Goal: Transaction & Acquisition: Obtain resource

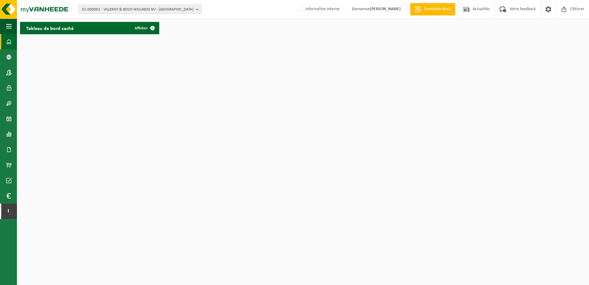
click at [178, 11] on span "01-000001 - VILLEROY & BOCH WELLNESS NV - ROESELARE" at bounding box center [138, 9] width 112 height 9
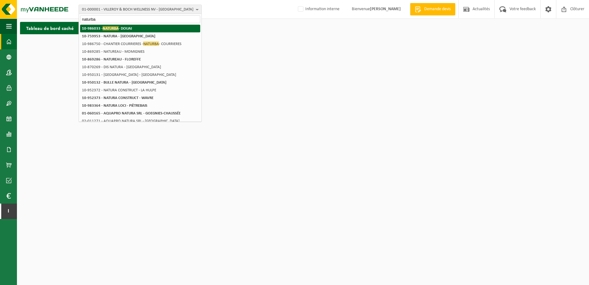
type input "naturba"
click at [156, 29] on li "10-986033 - NATURBA - DOUAI" at bounding box center [140, 29] width 120 height 8
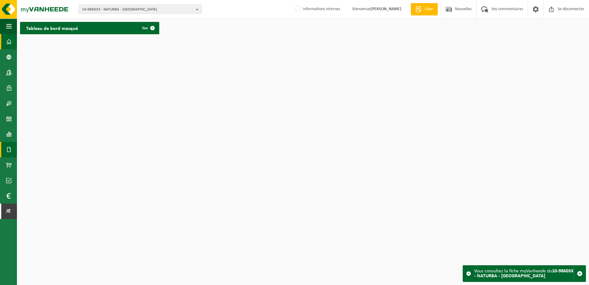
click at [9, 146] on span at bounding box center [9, 149] width 6 height 15
click at [29, 144] on span at bounding box center [27, 150] width 5 height 12
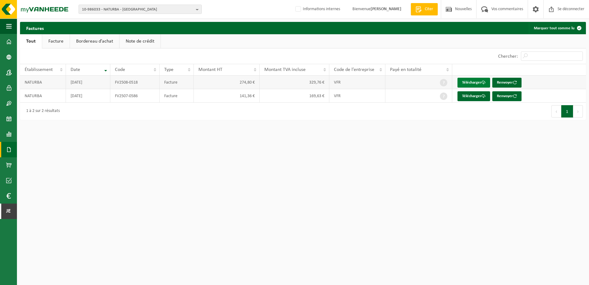
click at [469, 81] on font "Télécharger" at bounding box center [471, 82] width 19 height 4
click at [142, 10] on span "10-986033 - NATURBA - DOUAI" at bounding box center [138, 9] width 112 height 9
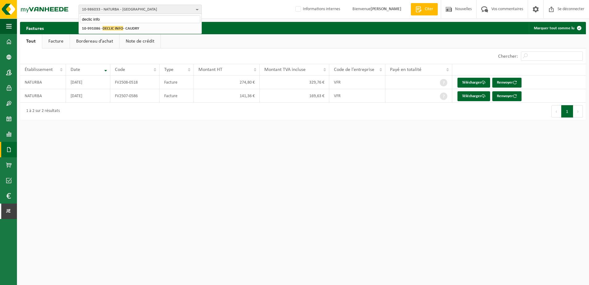
type input "declic info"
click at [142, 25] on li "10-991086 - DECLIC INFO - CAUDRY" at bounding box center [140, 29] width 120 height 8
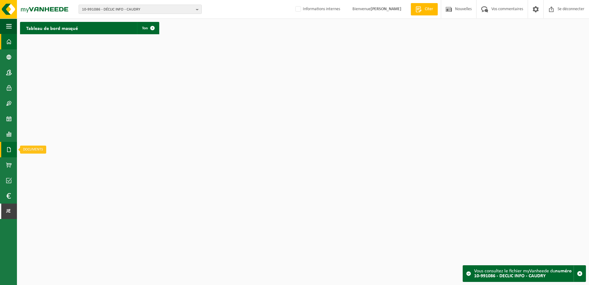
click at [9, 144] on span at bounding box center [9, 149] width 6 height 15
click at [22, 146] on link "Factures" at bounding box center [41, 149] width 46 height 12
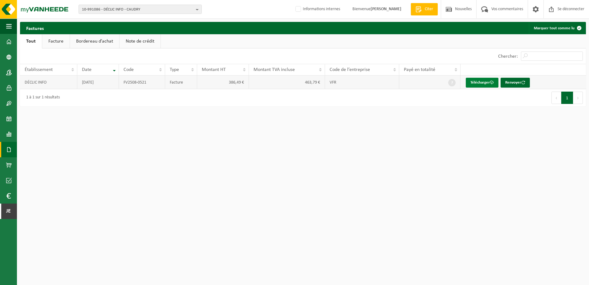
click at [476, 80] on font "Télécharger" at bounding box center [480, 82] width 19 height 4
click at [162, 10] on span "10-991086 - DÉCLIC INFO - CAUDRY" at bounding box center [138, 9] width 112 height 9
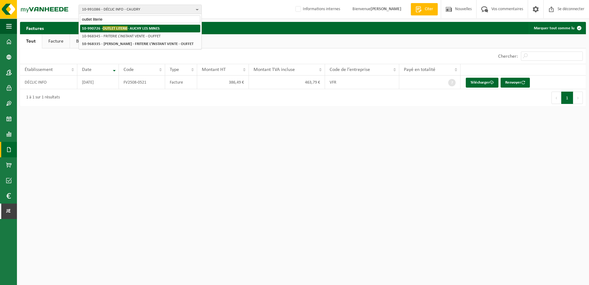
type input "outlet literie"
click at [144, 28] on strong "10-990726 - OUTLET LITERIE - AUCHY LES MINES" at bounding box center [121, 28] width 78 height 5
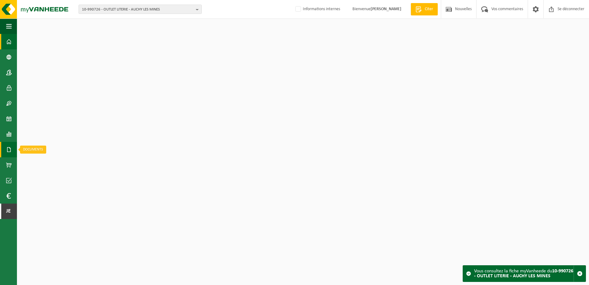
click at [9, 150] on span at bounding box center [9, 149] width 6 height 15
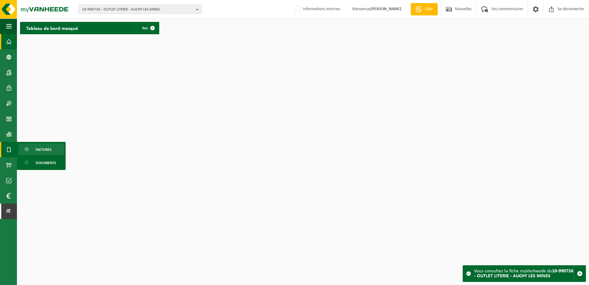
click at [26, 150] on span at bounding box center [27, 150] width 5 height 12
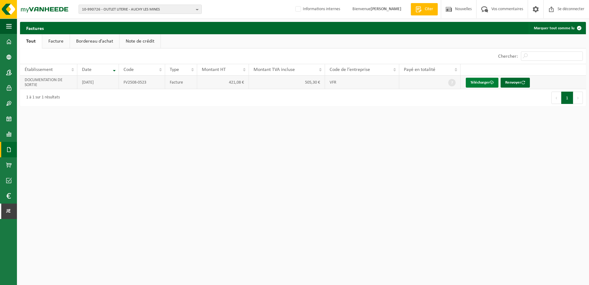
click at [491, 81] on span at bounding box center [492, 82] width 4 height 4
